Goal: Information Seeking & Learning: Check status

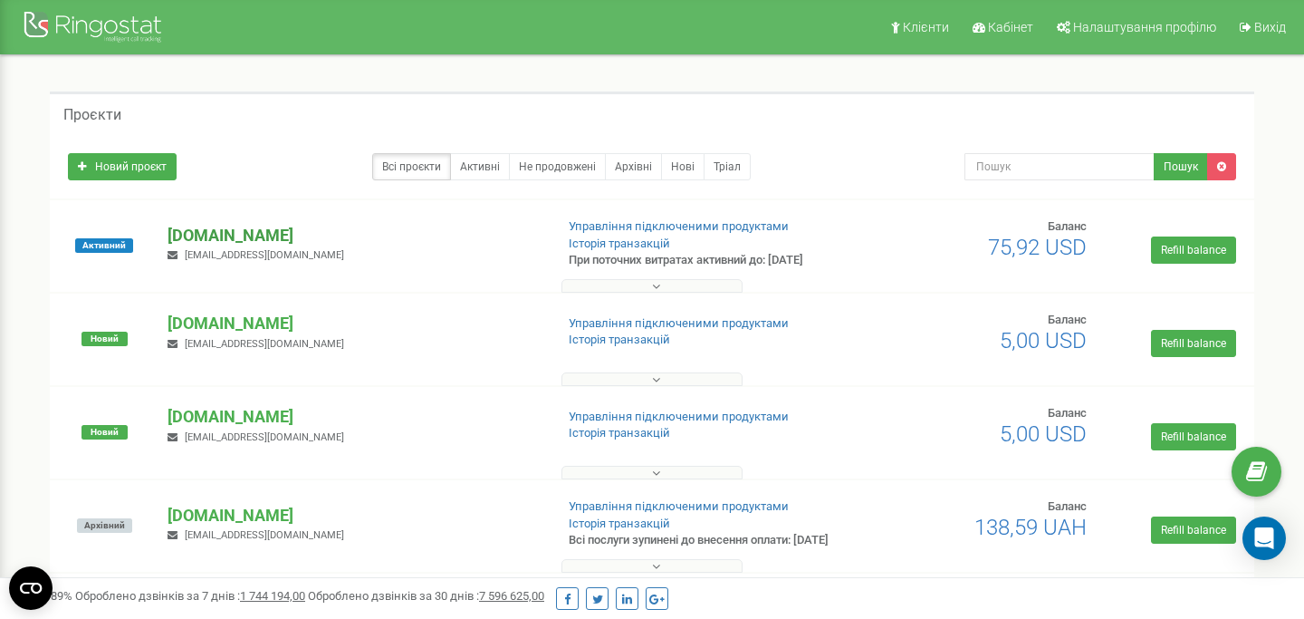
click at [238, 225] on p "[DOMAIN_NAME]" at bounding box center [353, 236] width 371 height 24
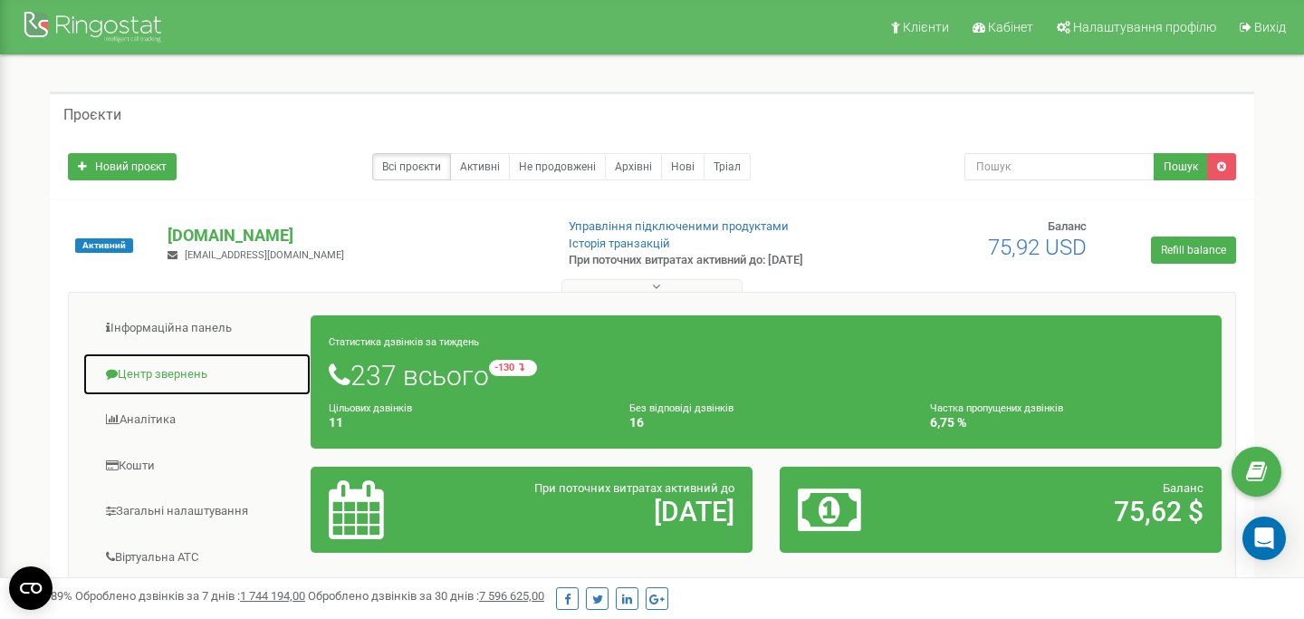
click at [177, 367] on link "Центр звернень" at bounding box center [196, 374] width 229 height 44
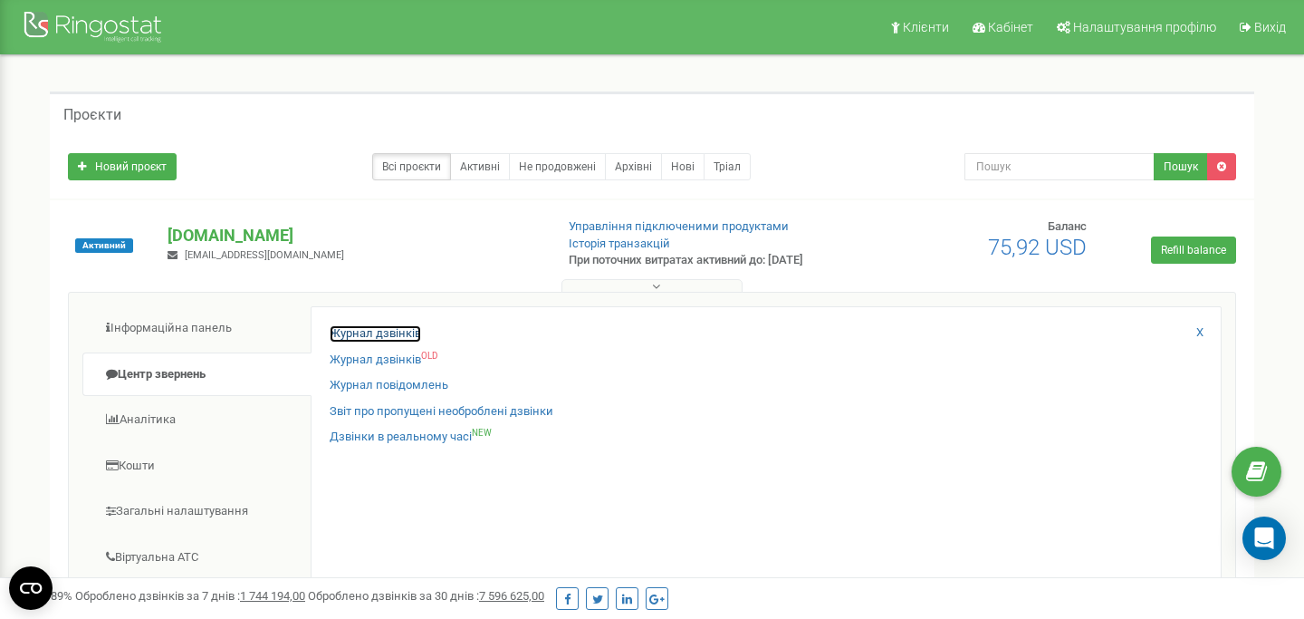
click at [399, 331] on link "Журнал дзвінків" at bounding box center [375, 333] width 91 height 17
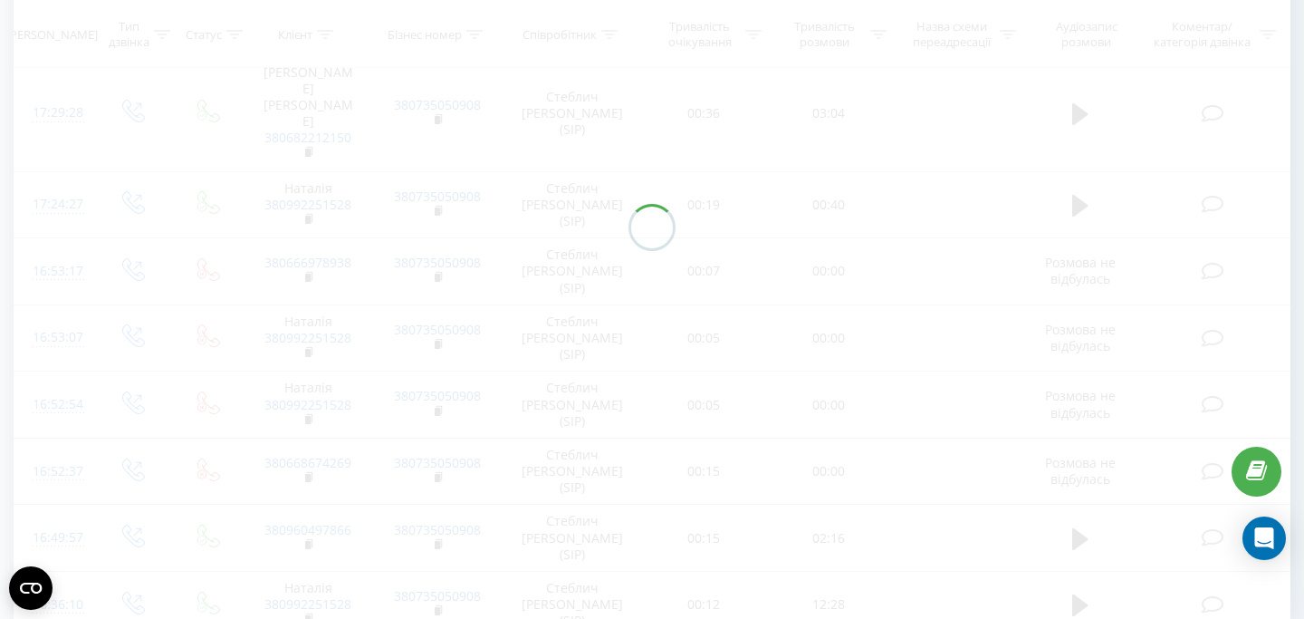
scroll to position [350, 0]
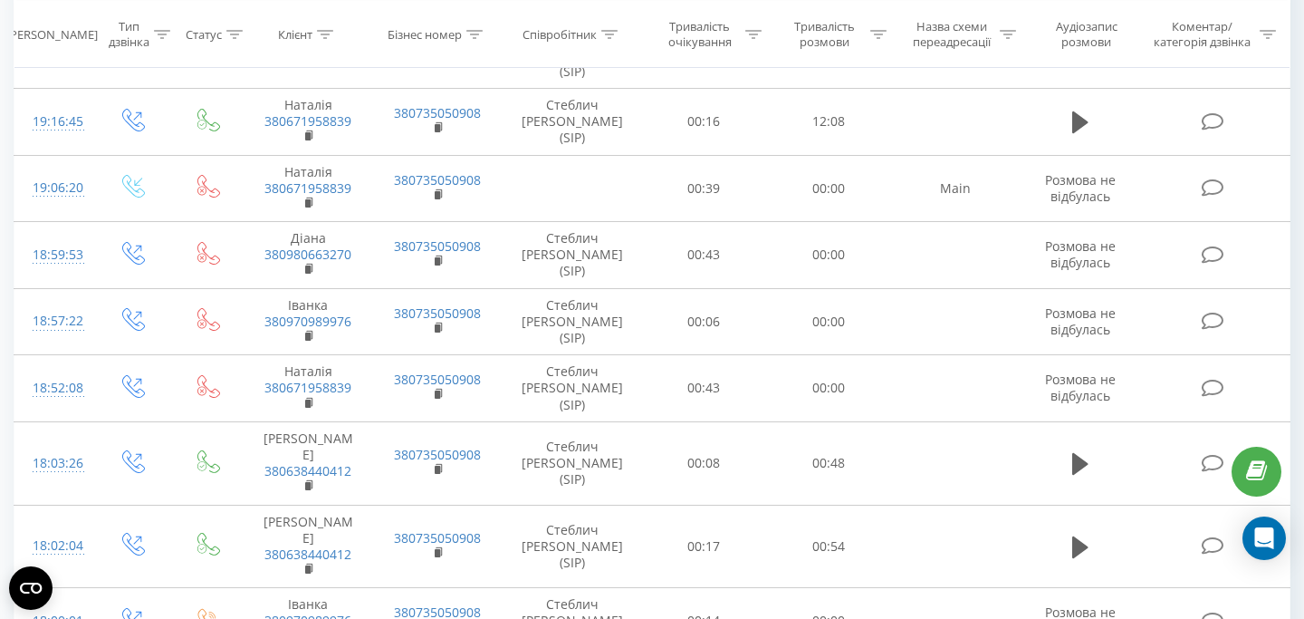
scroll to position [373, 0]
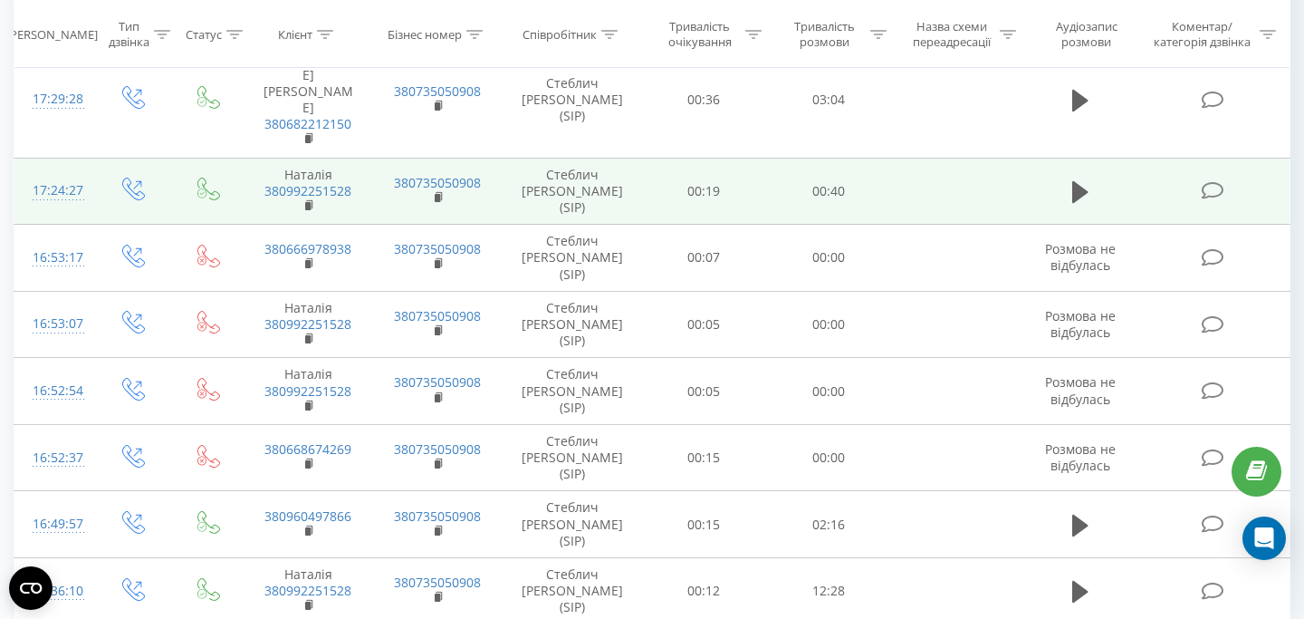
scroll to position [378, 0]
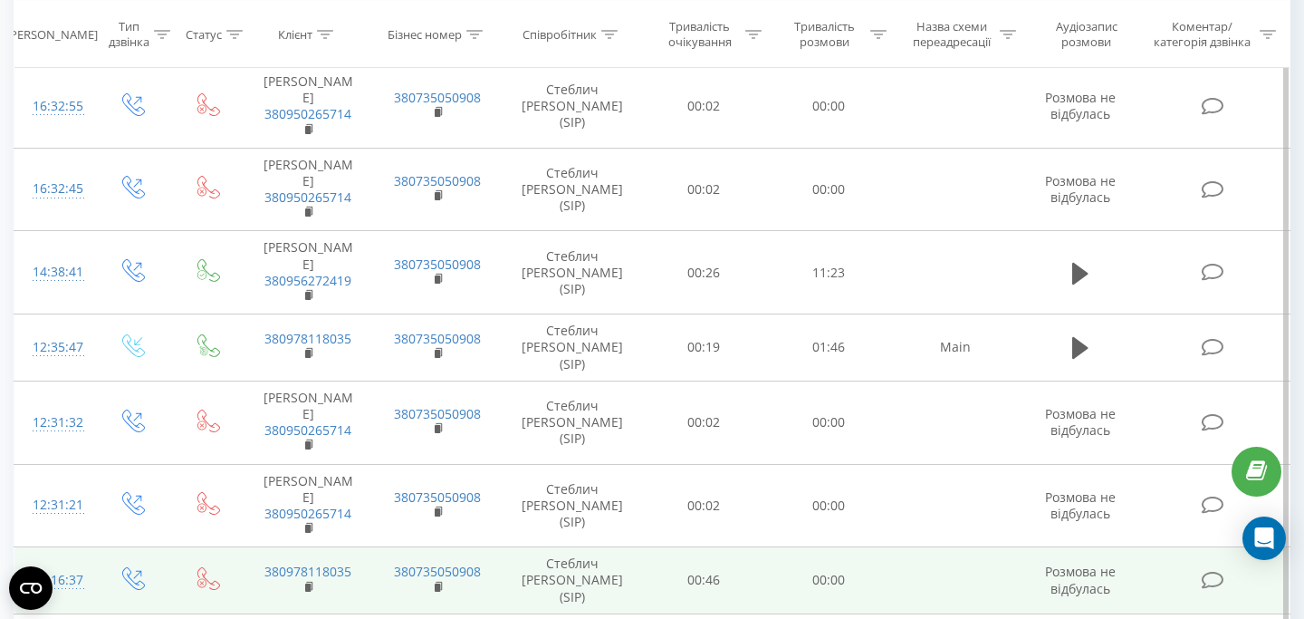
scroll to position [345, 0]
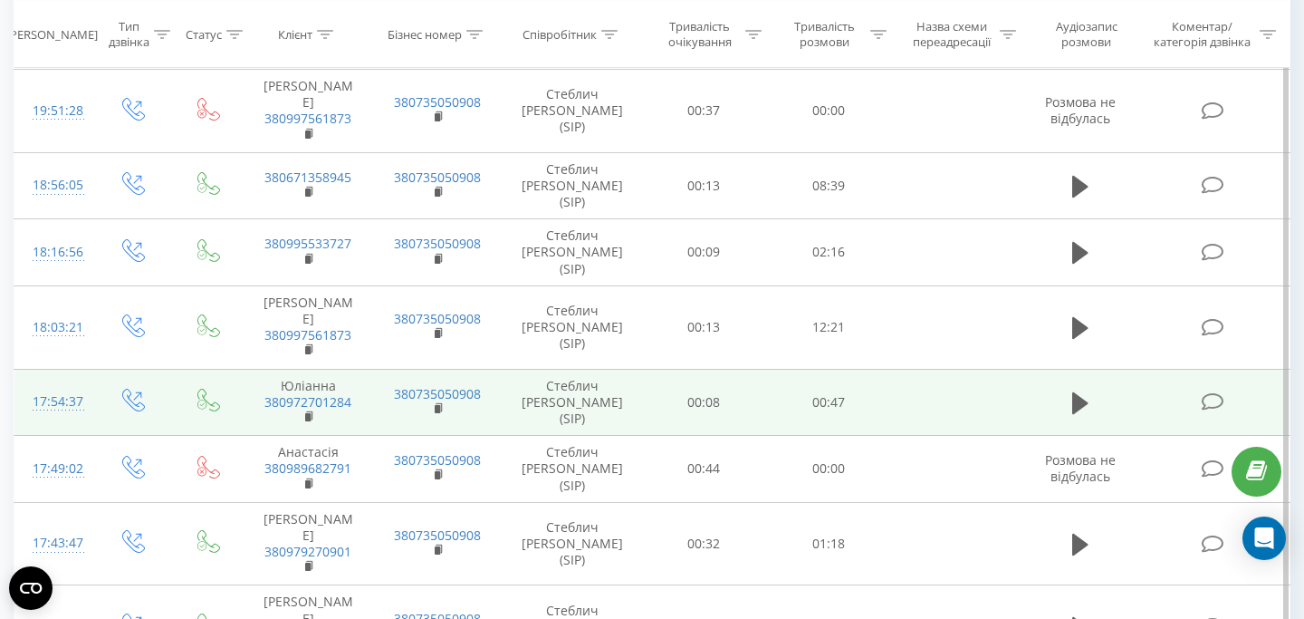
scroll to position [345, 0]
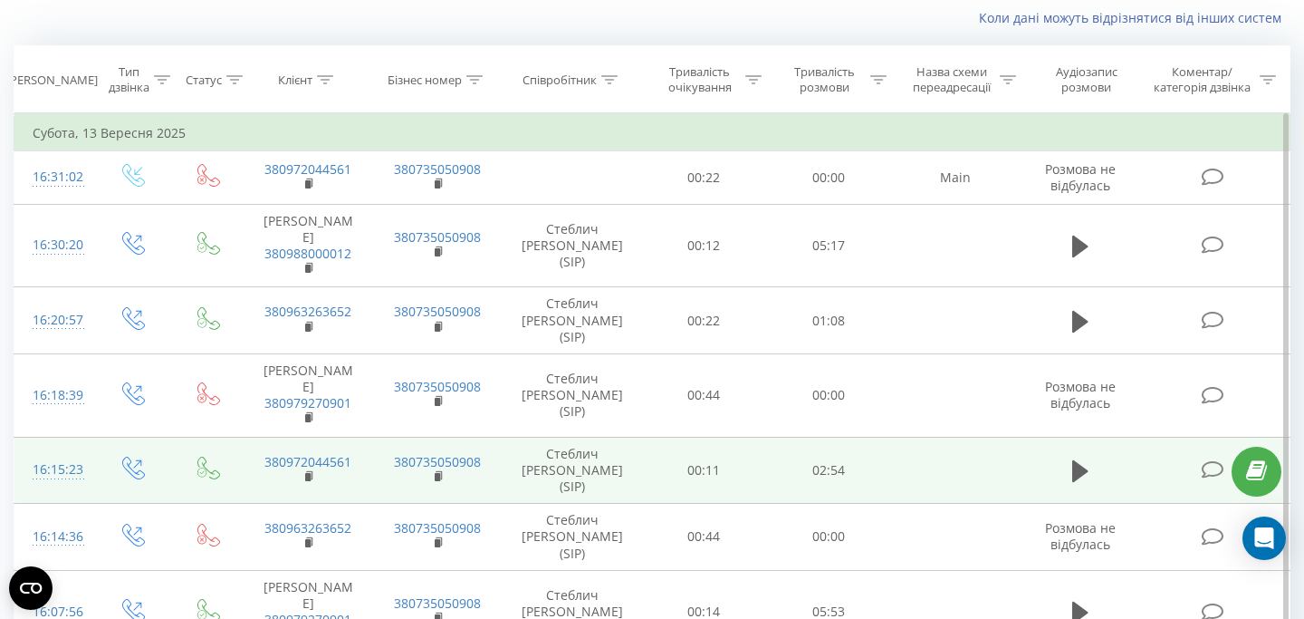
scroll to position [303, 0]
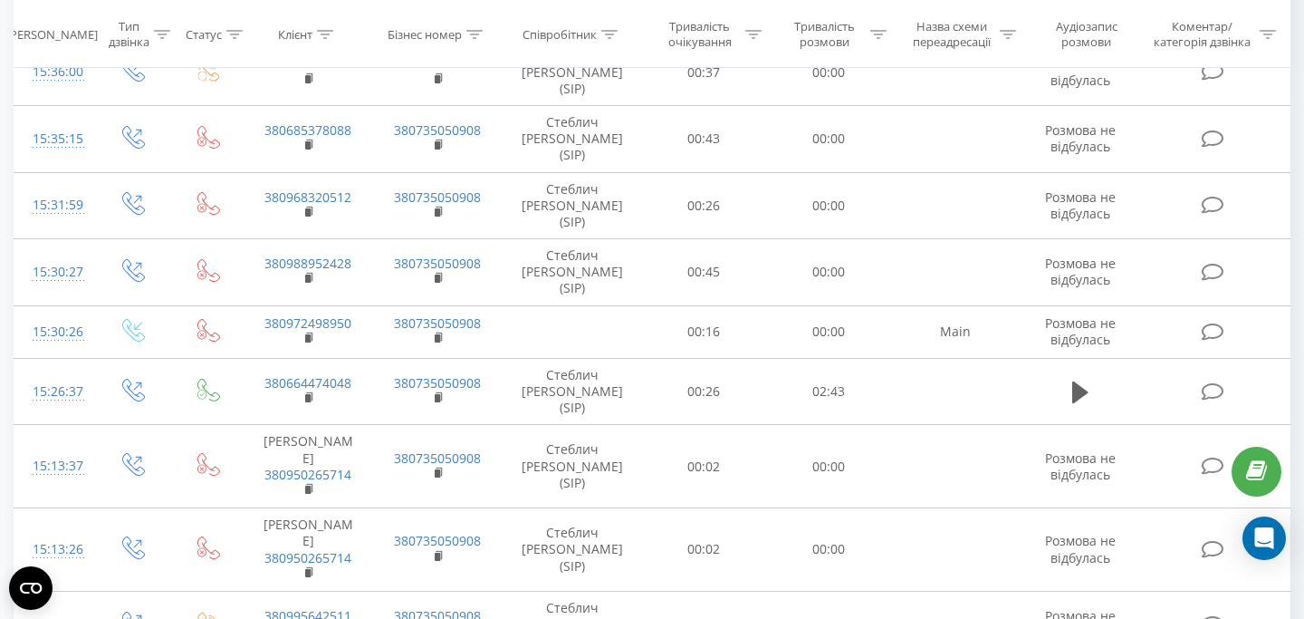
scroll to position [275, 0]
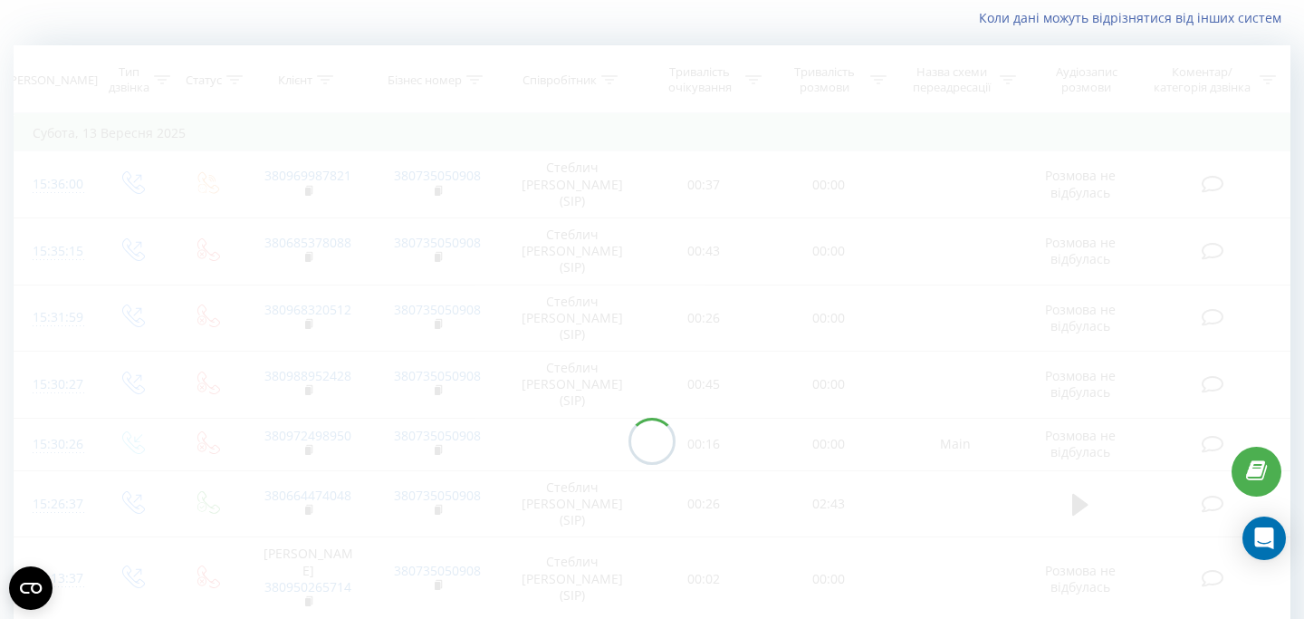
scroll to position [92, 0]
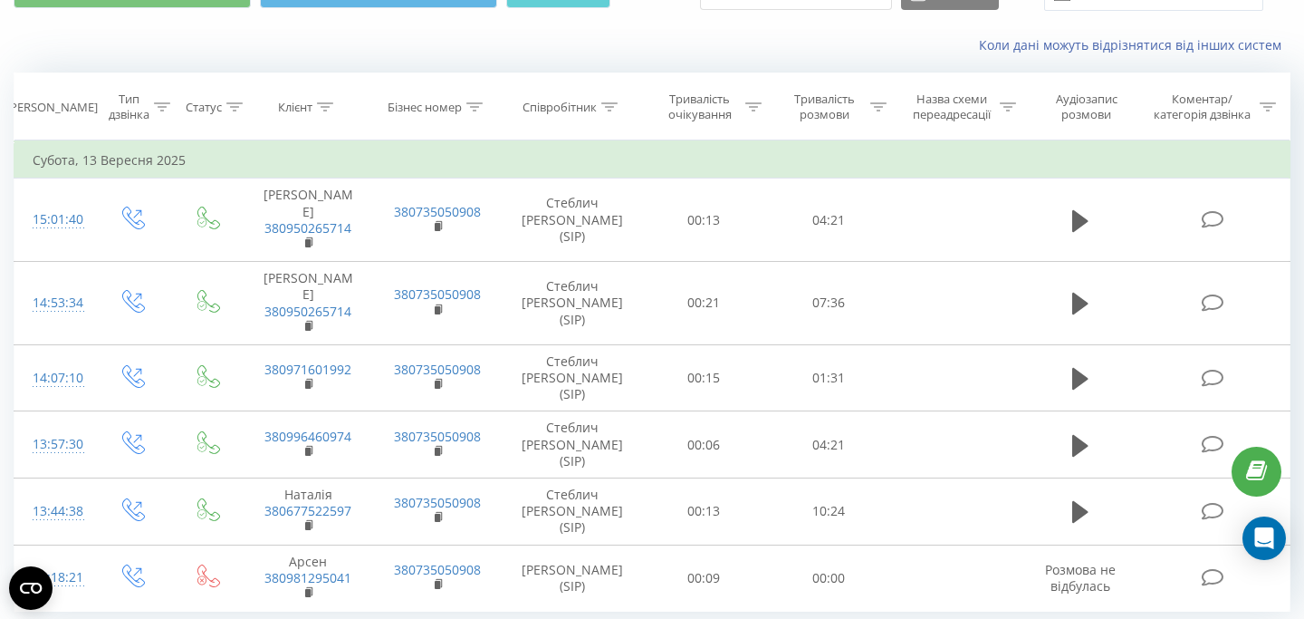
click at [729, 34] on div "Коли дані можуть відрізнятися вiд інших систем" at bounding box center [652, 45] width 1302 height 43
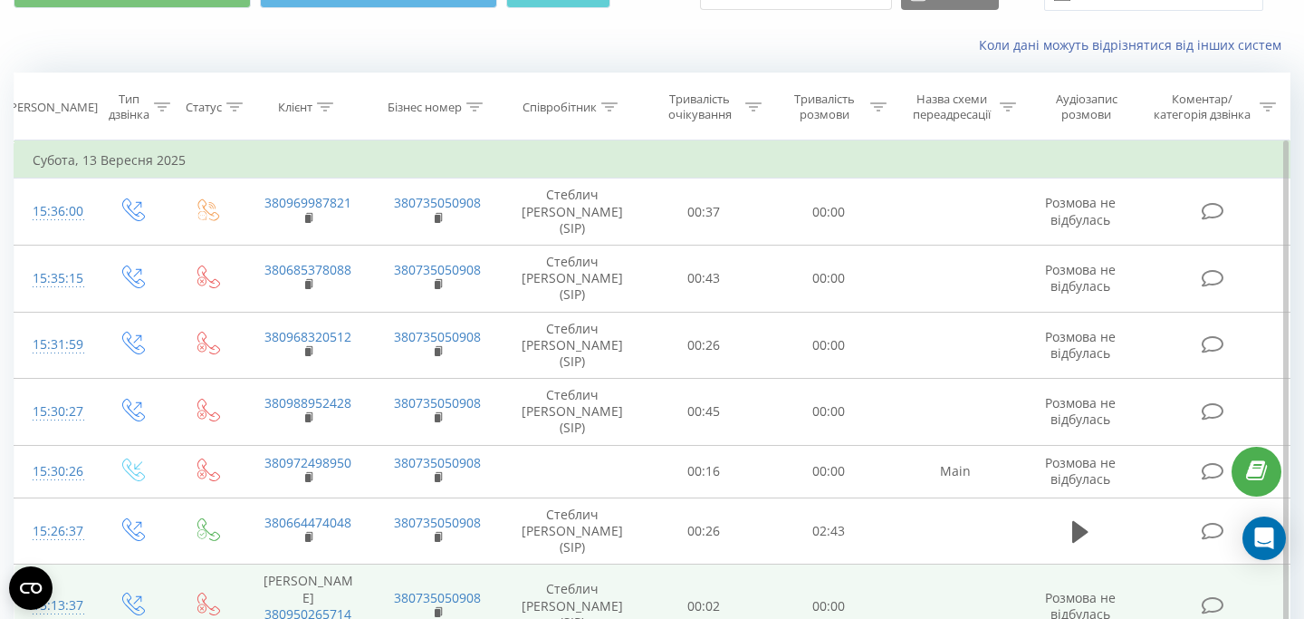
scroll to position [275, 0]
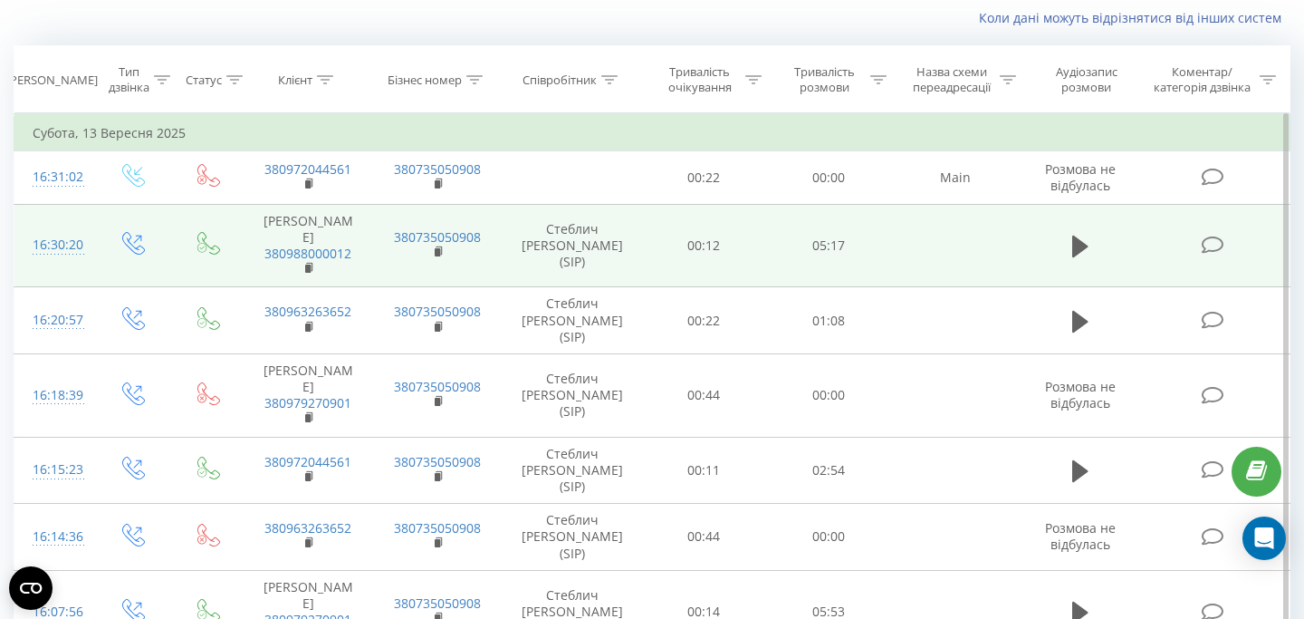
scroll to position [303, 0]
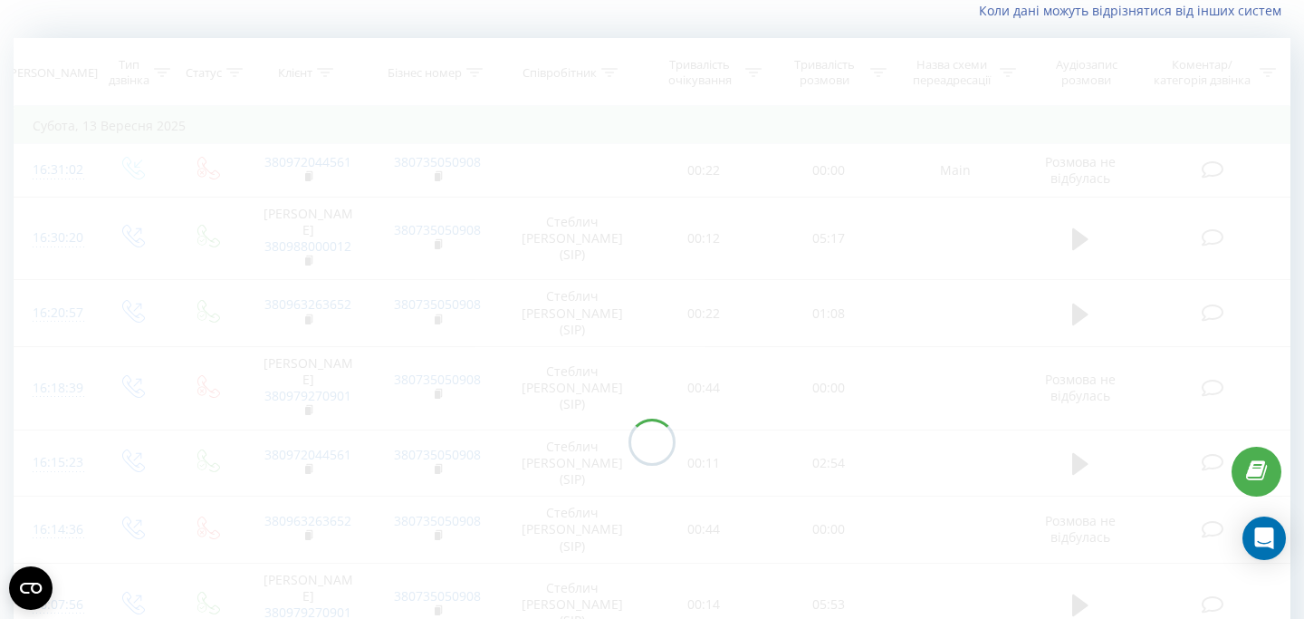
scroll to position [120, 0]
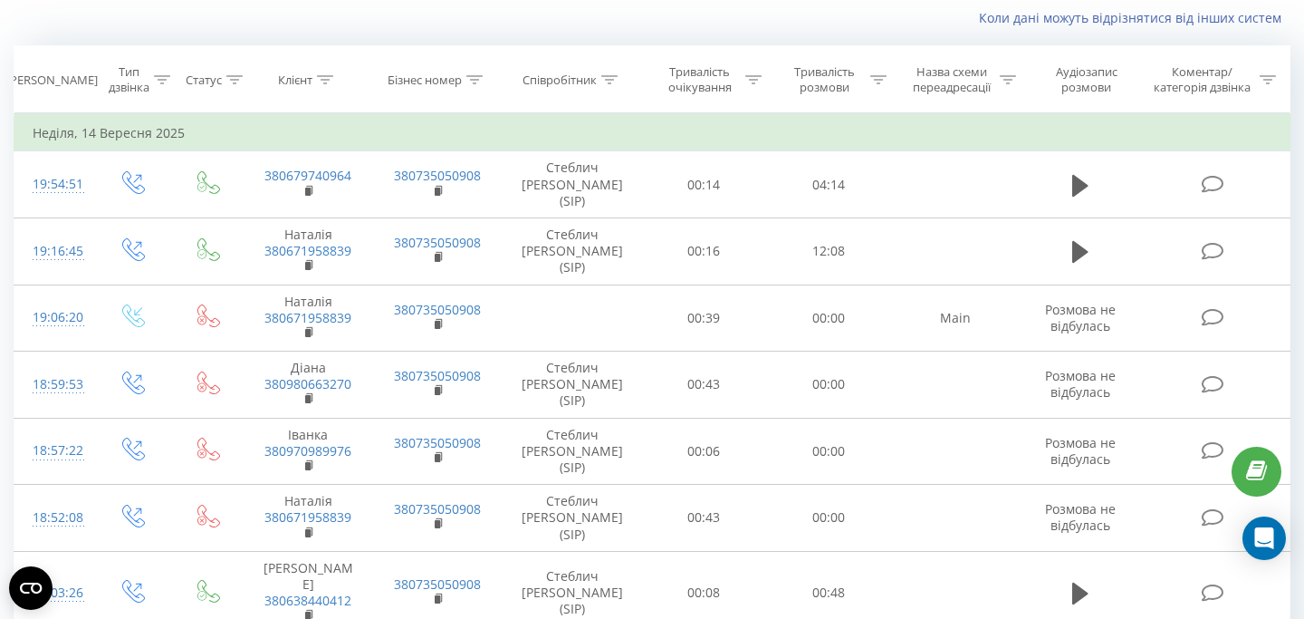
click at [775, 39] on div "Коли дані можуть відрізнятися вiд інших систем" at bounding box center [652, 17] width 1302 height 43
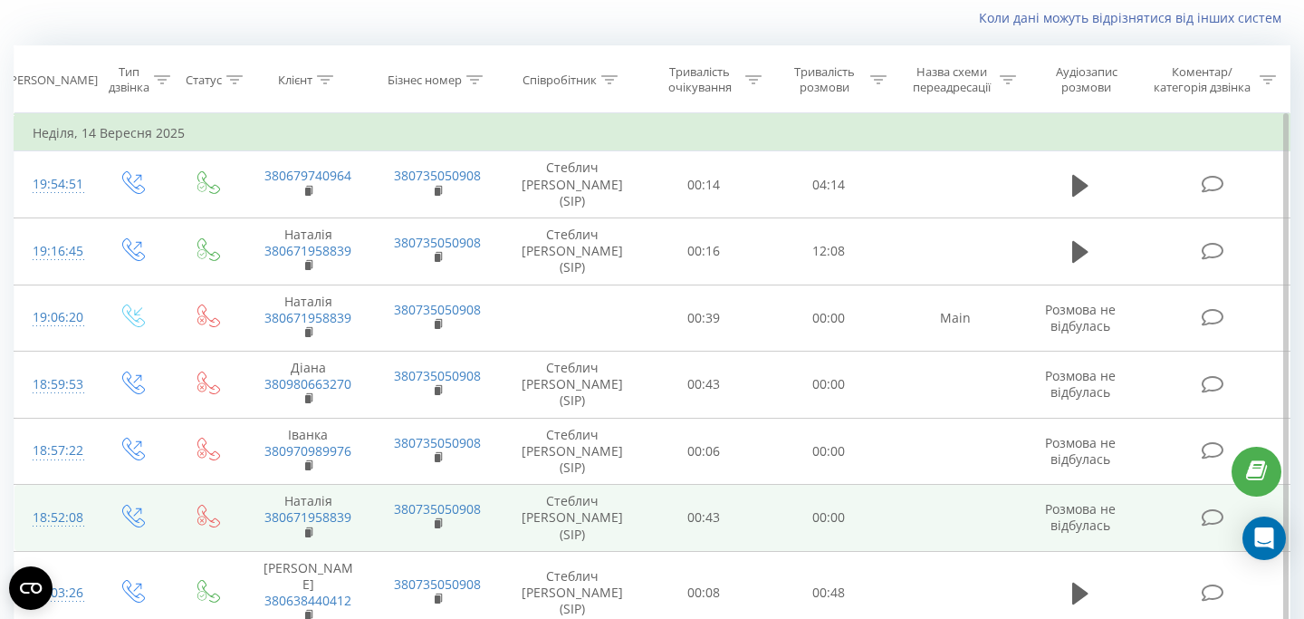
scroll to position [0, 0]
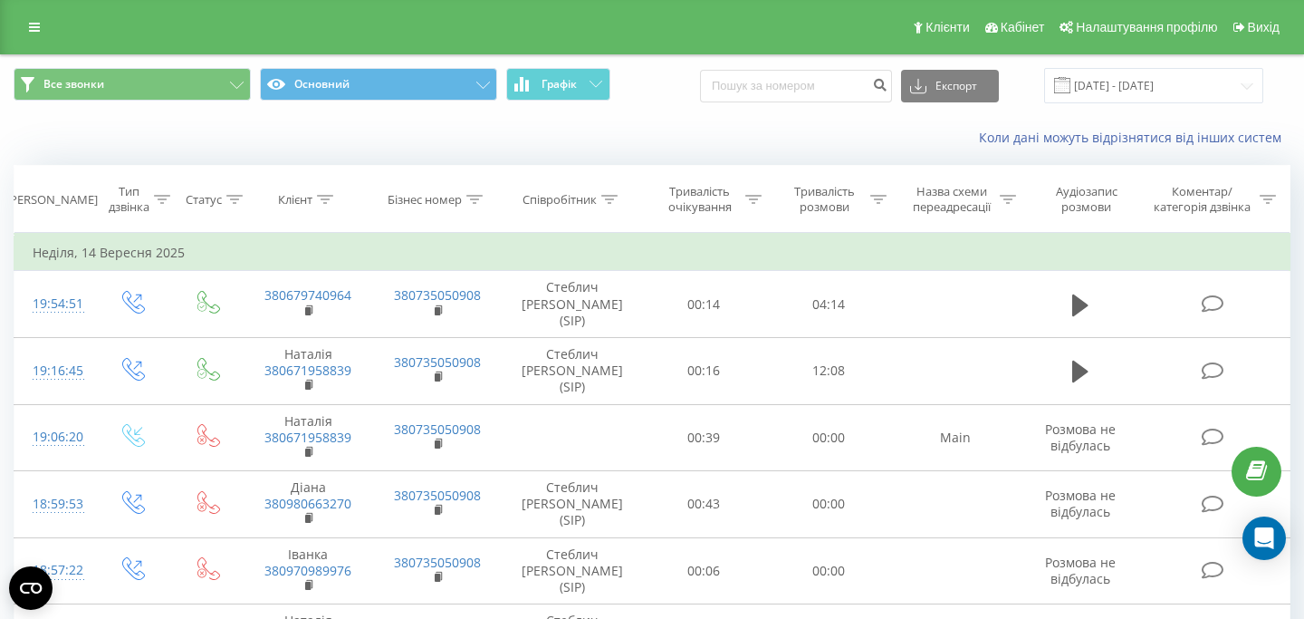
click at [659, 69] on div "Все звонки Основний Графік Експорт .csv .xls .xlsx [DATE] - [DATE]" at bounding box center [652, 85] width 1277 height 35
click at [1108, 95] on input "[DATE] - [DATE]" at bounding box center [1153, 85] width 219 height 35
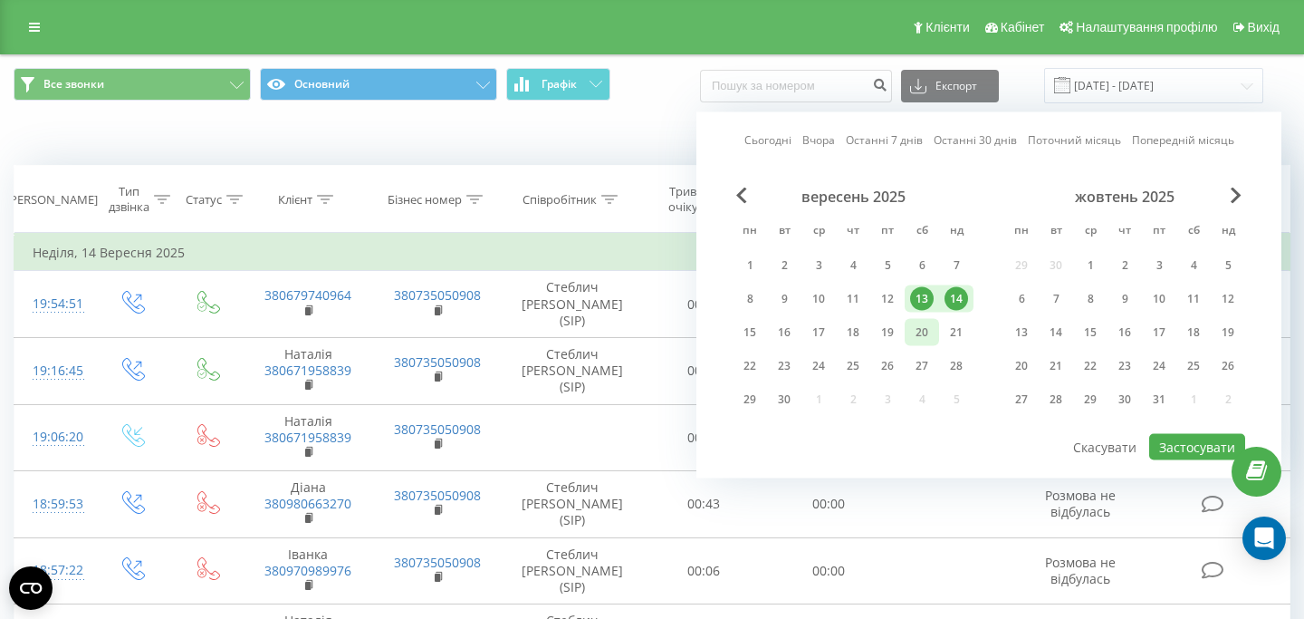
click at [918, 335] on div "20" at bounding box center [922, 333] width 24 height 24
click at [949, 335] on div "21" at bounding box center [957, 333] width 24 height 24
click at [1213, 456] on button "Застосувати" at bounding box center [1197, 447] width 96 height 26
type input "[DATE] - [DATE]"
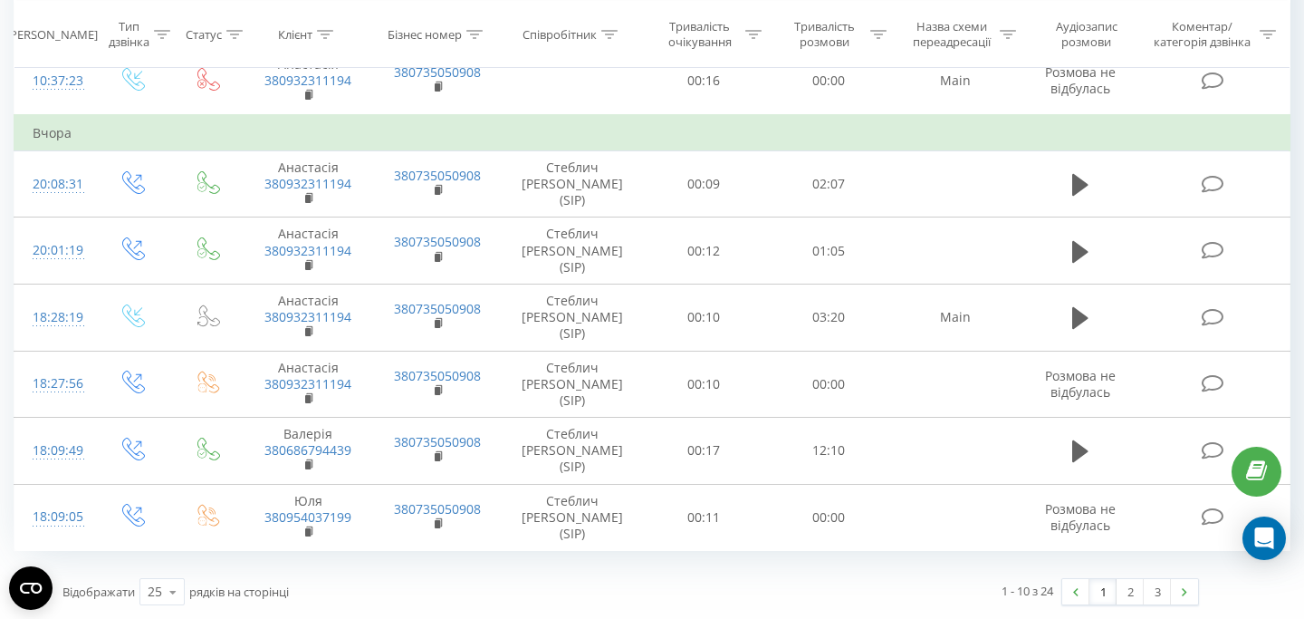
scroll to position [423, 0]
click at [1131, 592] on link "2" at bounding box center [1130, 591] width 27 height 25
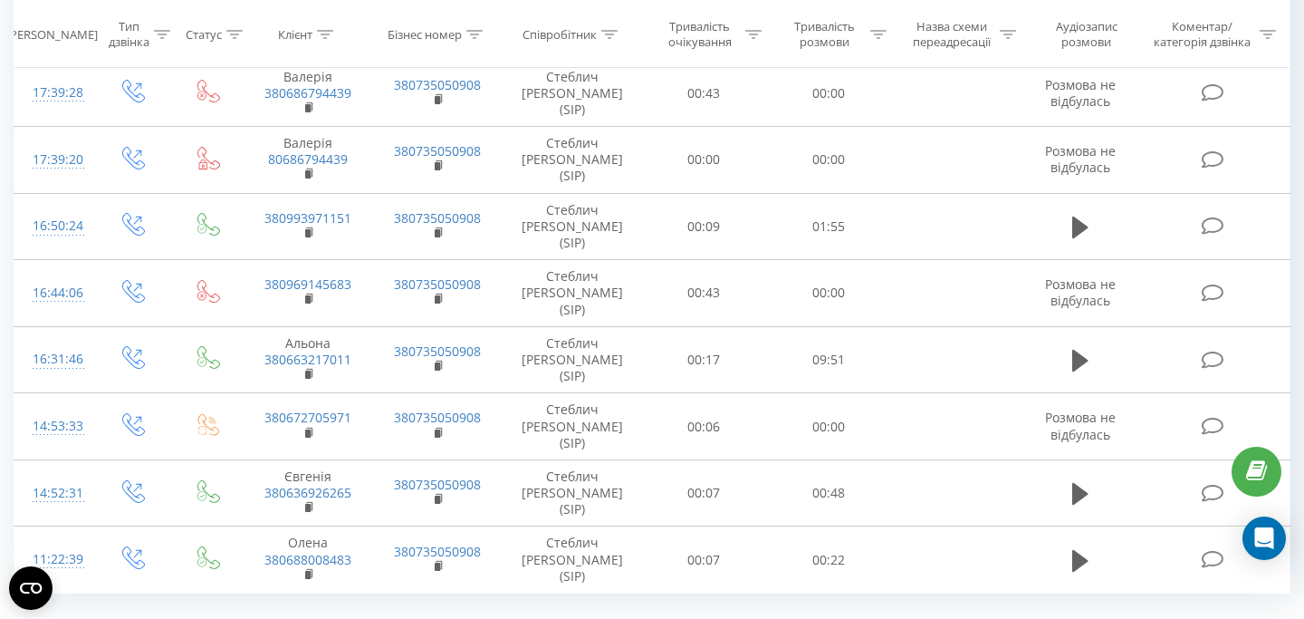
scroll to position [345, 0]
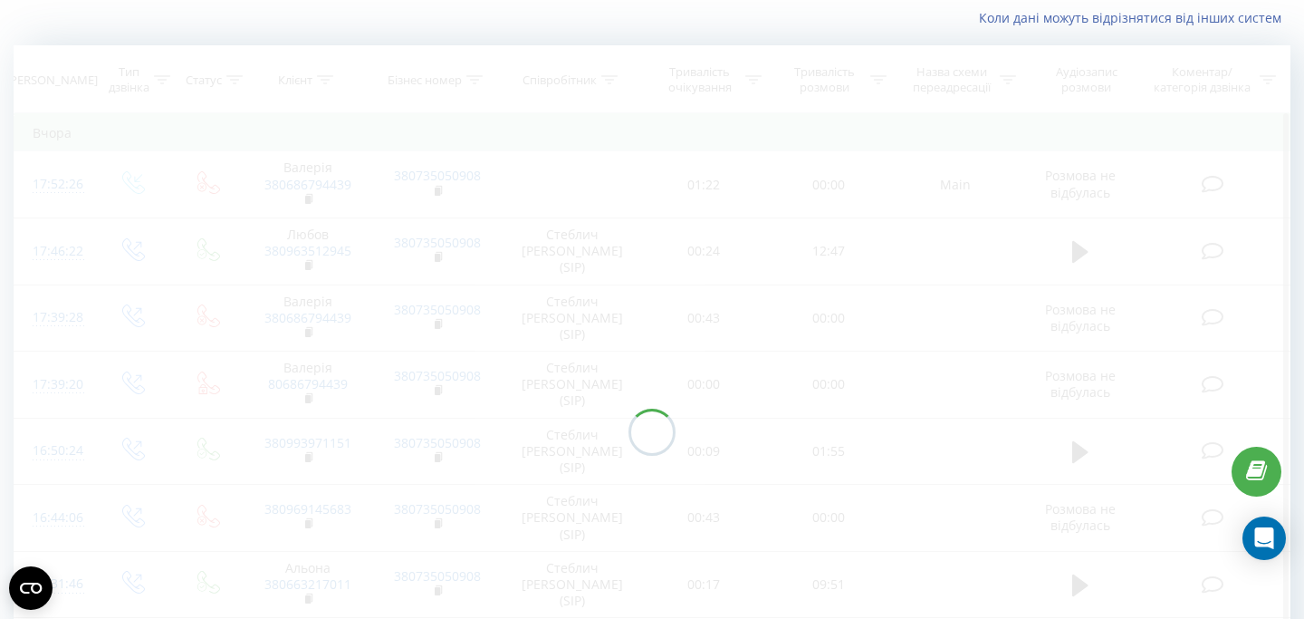
scroll to position [90, 0]
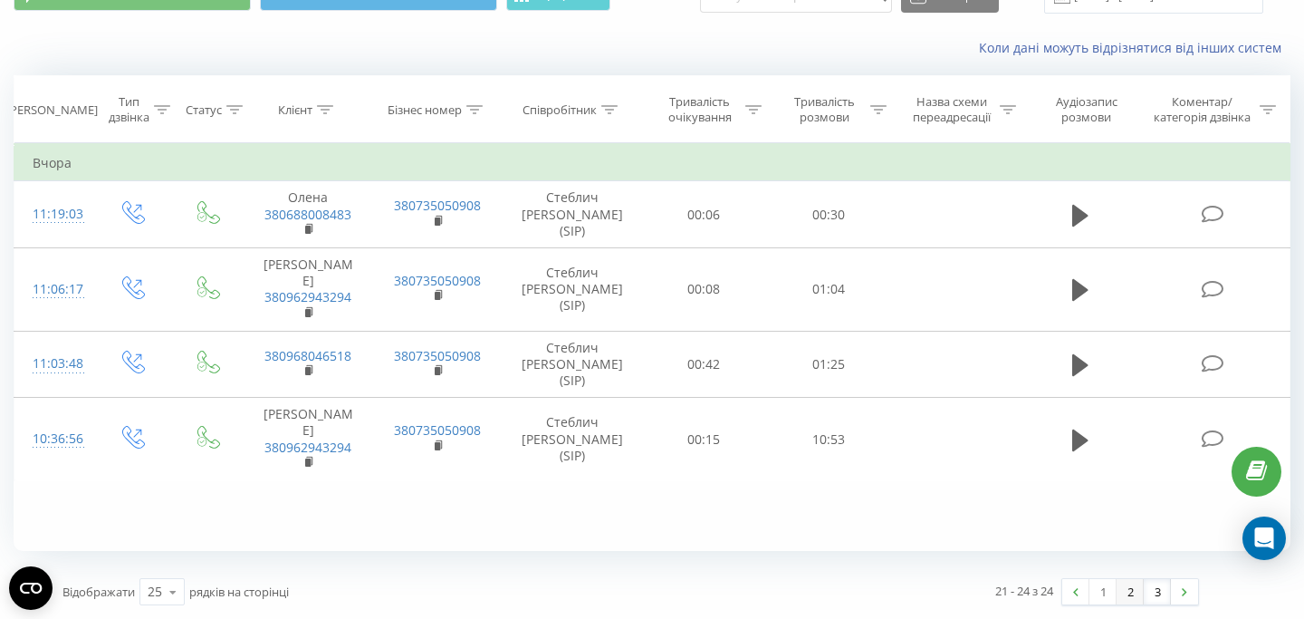
click at [1124, 594] on link "2" at bounding box center [1130, 591] width 27 height 25
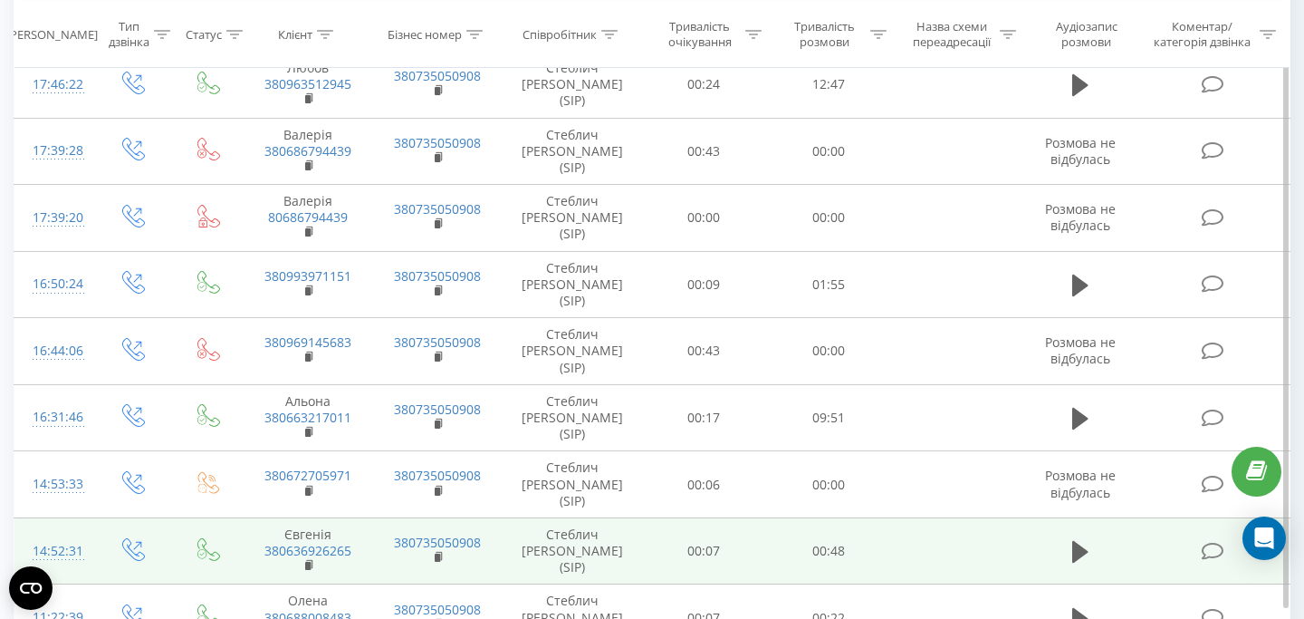
scroll to position [345, 0]
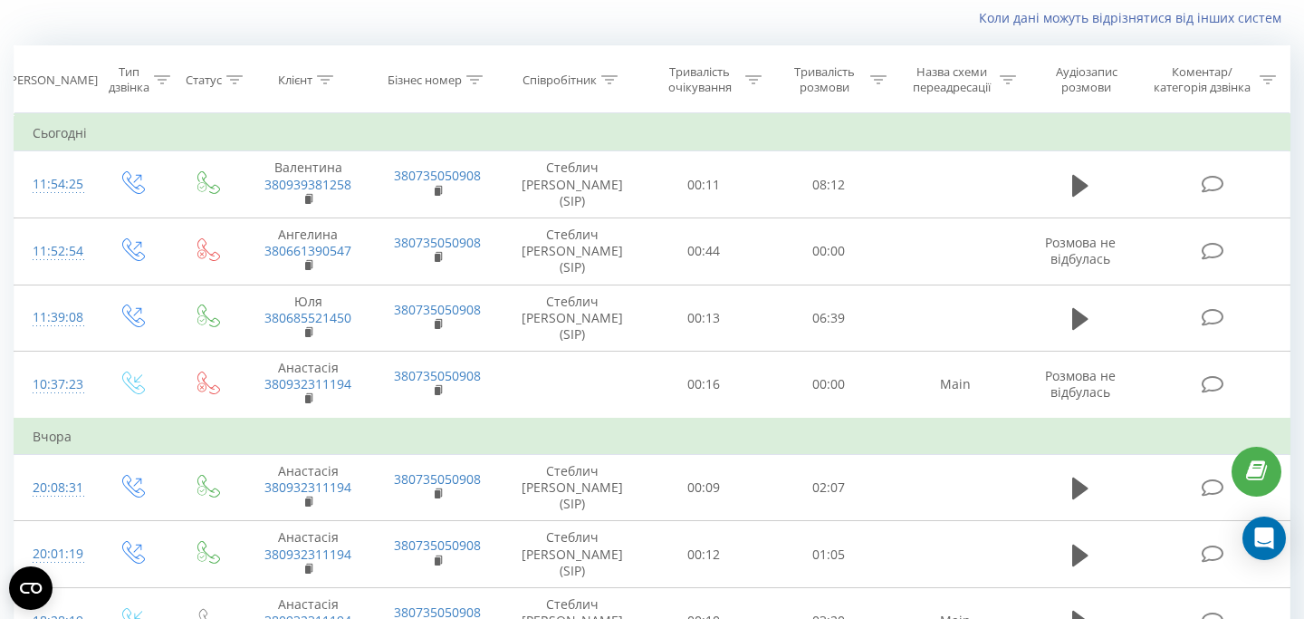
scroll to position [423, 0]
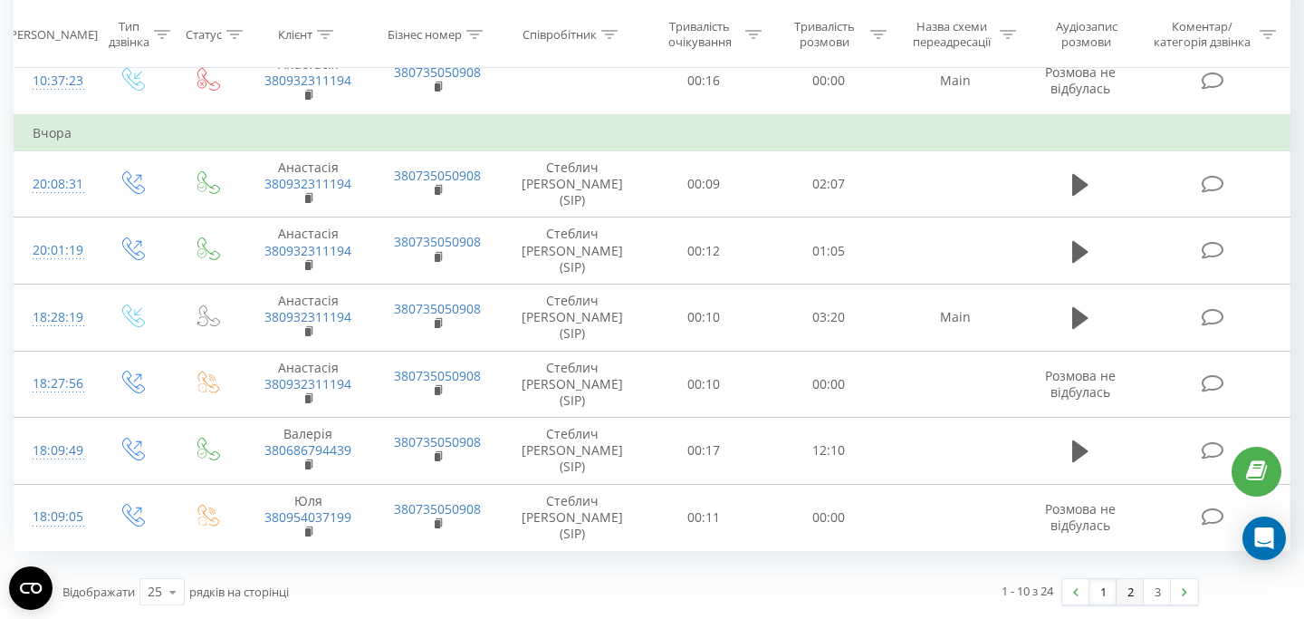
click at [1136, 594] on link "2" at bounding box center [1130, 591] width 27 height 25
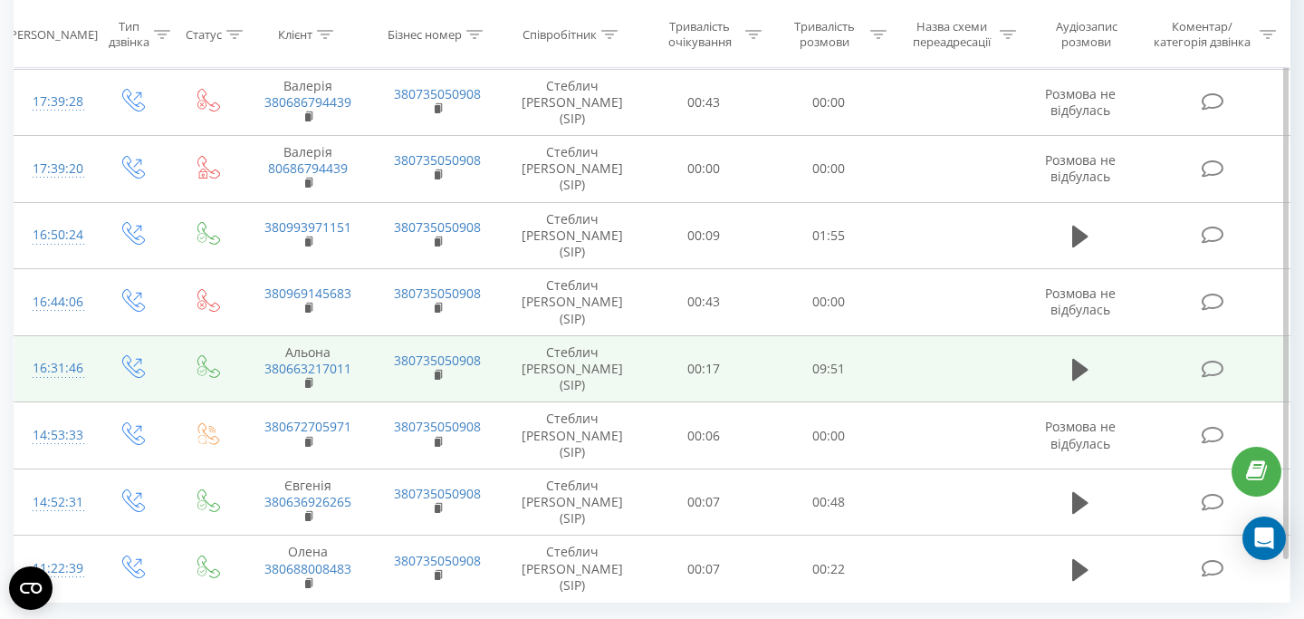
scroll to position [345, 0]
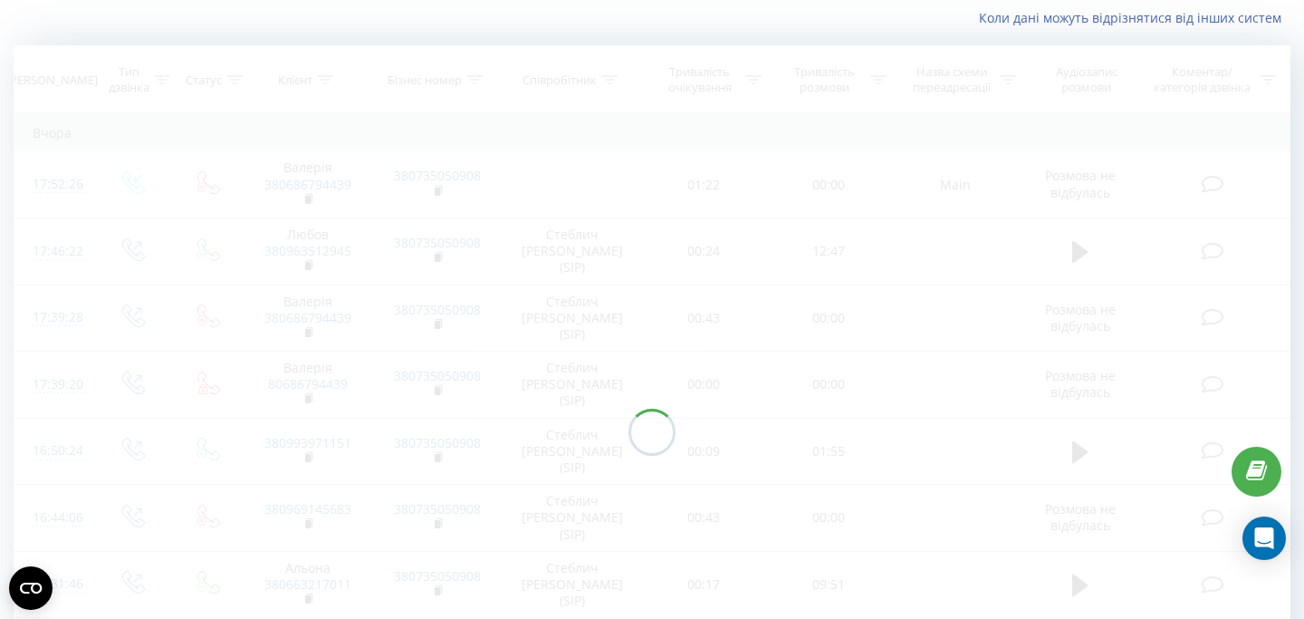
scroll to position [90, 0]
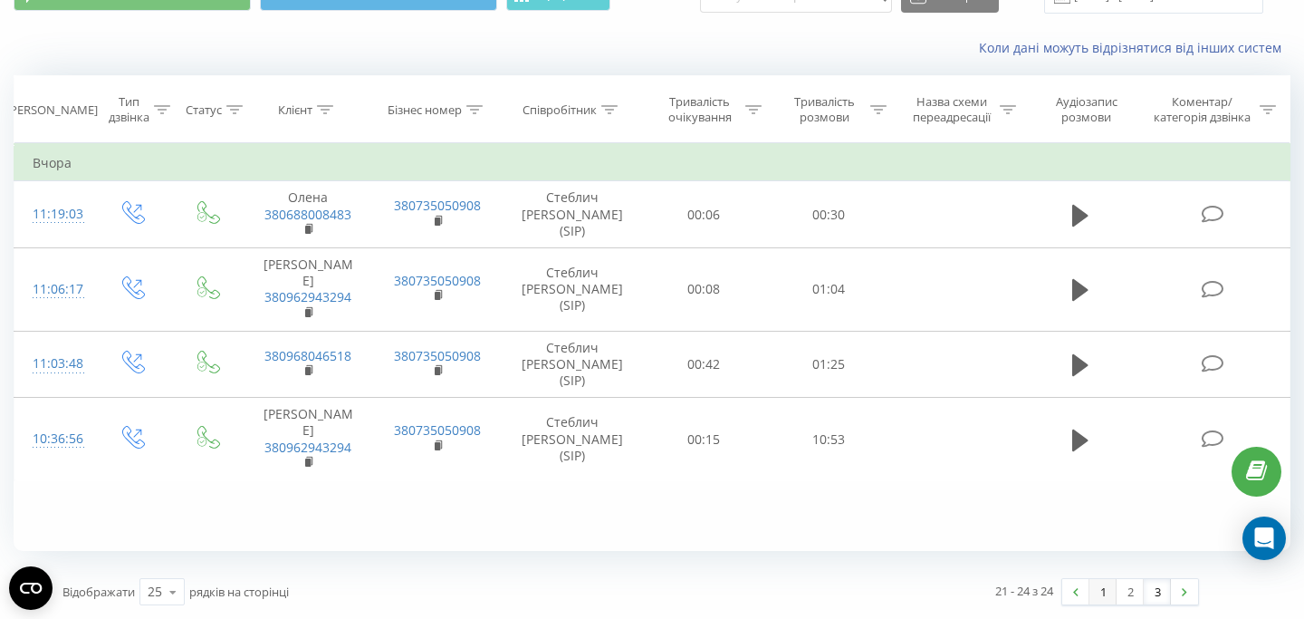
click at [1102, 590] on link "1" at bounding box center [1102, 591] width 27 height 25
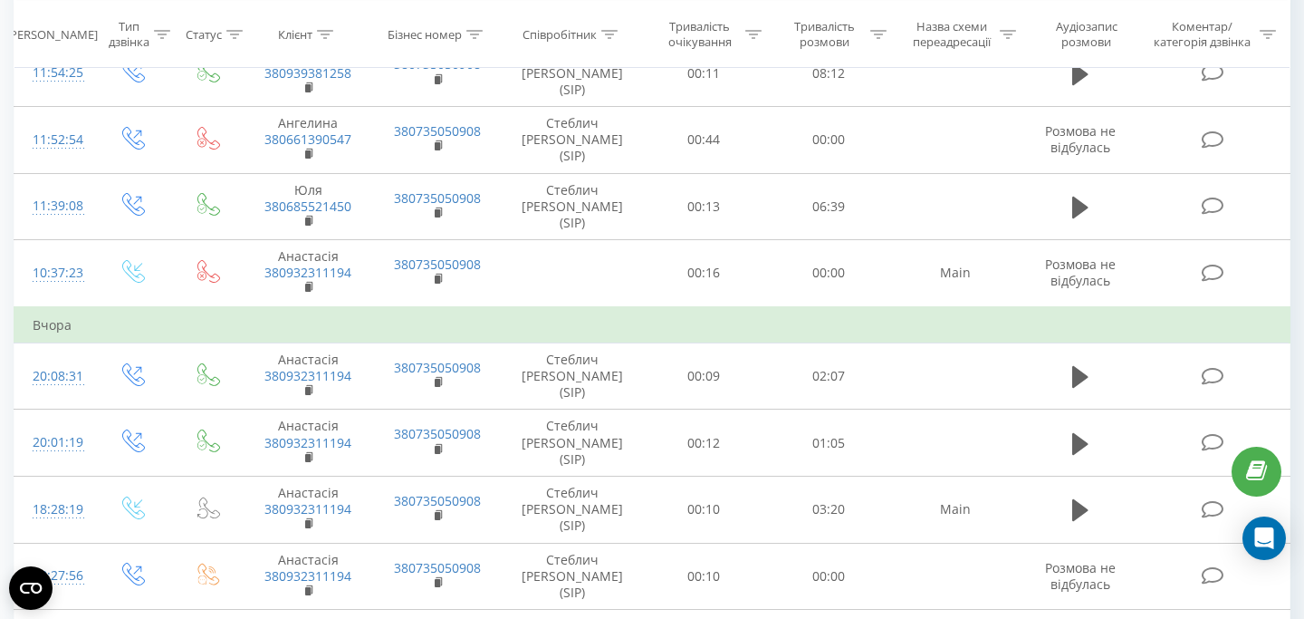
scroll to position [34, 0]
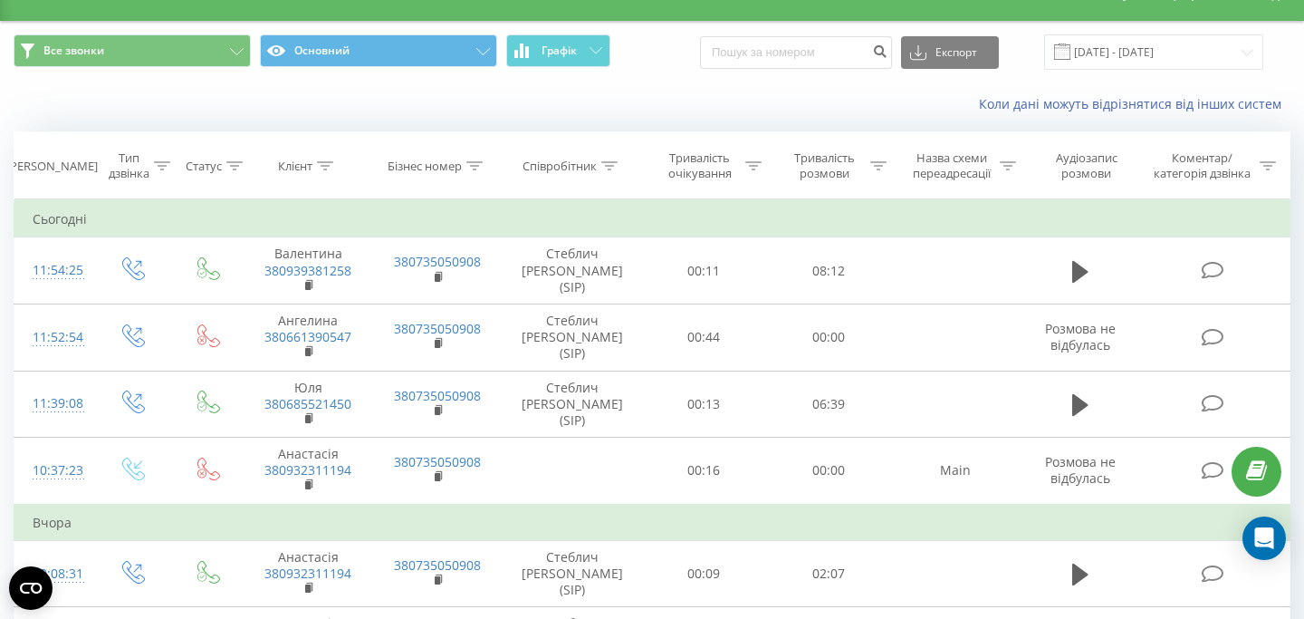
click at [814, 109] on div "Коли дані можуть відрізнятися вiд інших систем" at bounding box center [896, 104] width 814 height 18
click at [698, 113] on div "Коли дані можуть відрізнятися вiд інших систем" at bounding box center [652, 103] width 1302 height 43
click at [701, 82] on div "Коли дані можуть відрізнятися вiд інших систем" at bounding box center [652, 103] width 1302 height 43
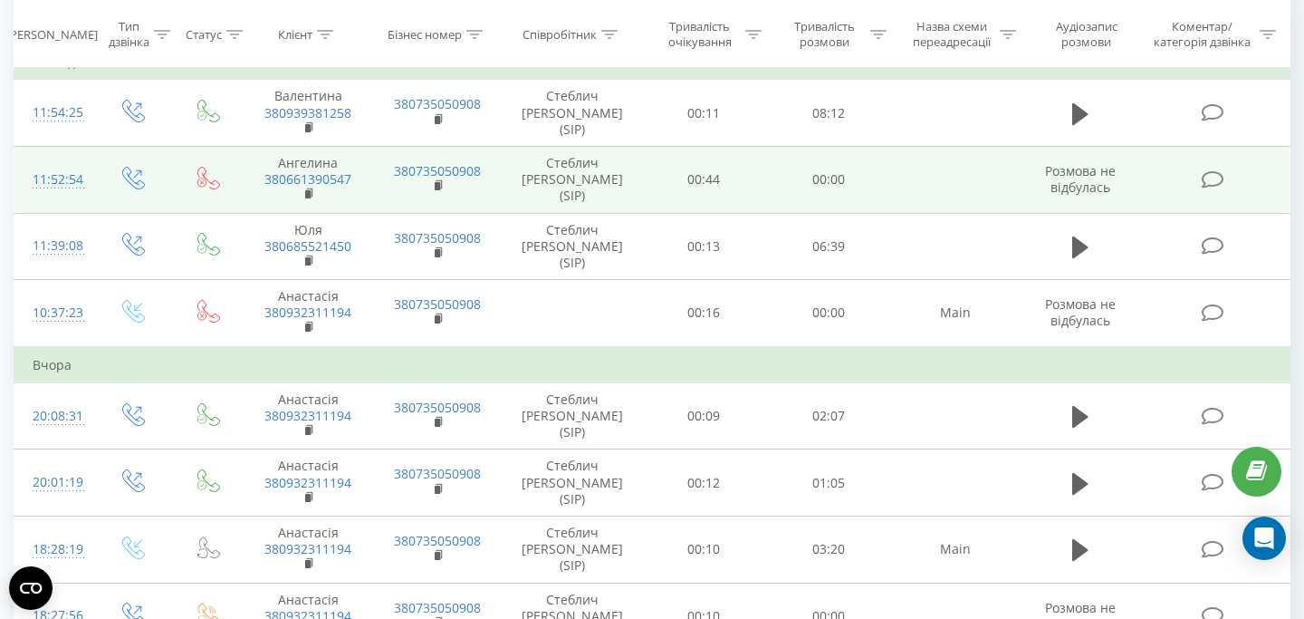
scroll to position [0, 0]
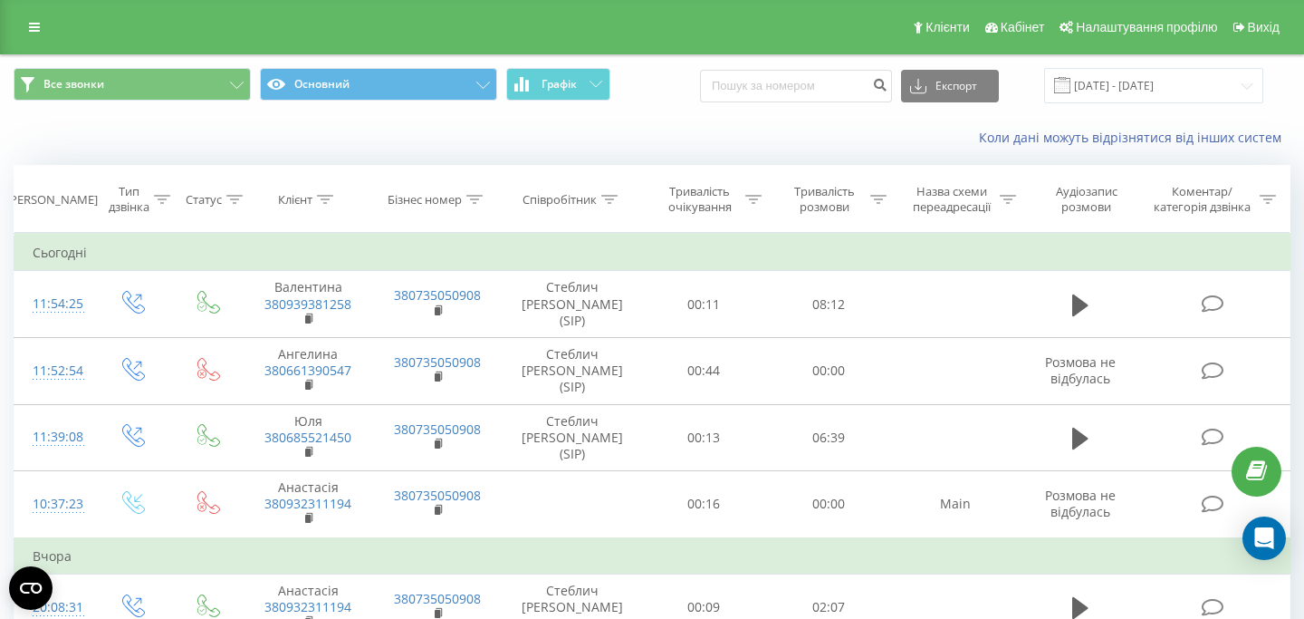
click at [660, 83] on div "Все звонки Основний Графік Експорт .csv .xls .xlsx [DATE] - [DATE]" at bounding box center [652, 85] width 1277 height 35
